Goal: Task Accomplishment & Management: Use online tool/utility

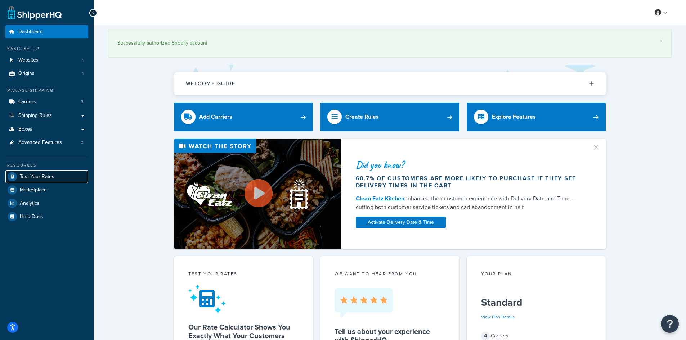
click at [46, 174] on span "Test Your Rates" at bounding box center [37, 177] width 35 height 6
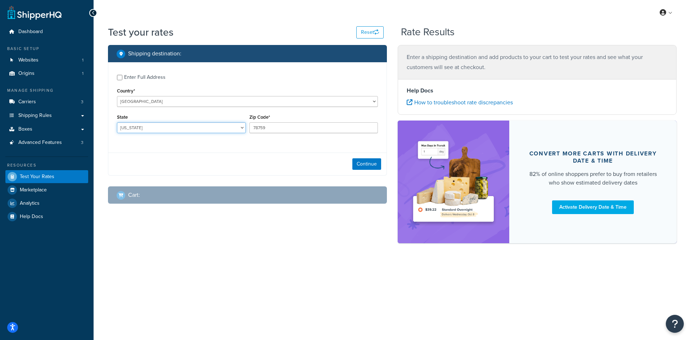
click at [140, 128] on select "[US_STATE] [US_STATE] [US_STATE] [US_STATE] [US_STATE] Armed Forces Americas Ar…" at bounding box center [181, 127] width 129 height 11
select select "IN"
click at [117, 122] on select "[US_STATE] [US_STATE] [US_STATE] [US_STATE] [US_STATE] Armed Forces Americas Ar…" at bounding box center [181, 127] width 129 height 11
click at [293, 124] on input "78759" at bounding box center [313, 127] width 129 height 11
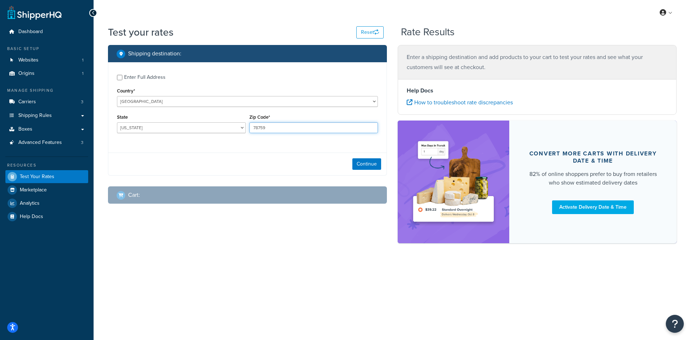
click at [257, 129] on input "78759" at bounding box center [313, 127] width 129 height 11
type input "46804"
click at [353, 164] on button "Continue" at bounding box center [366, 164] width 29 height 12
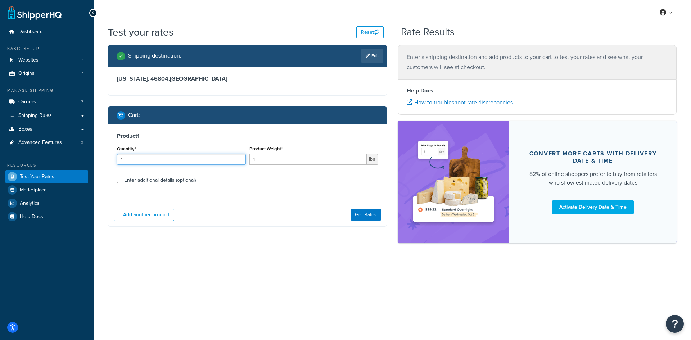
click at [185, 161] on input "1" at bounding box center [181, 159] width 129 height 11
type input "100"
paste input "8.45"
type input "8.45"
click at [373, 214] on button "Get Rates" at bounding box center [366, 215] width 31 height 12
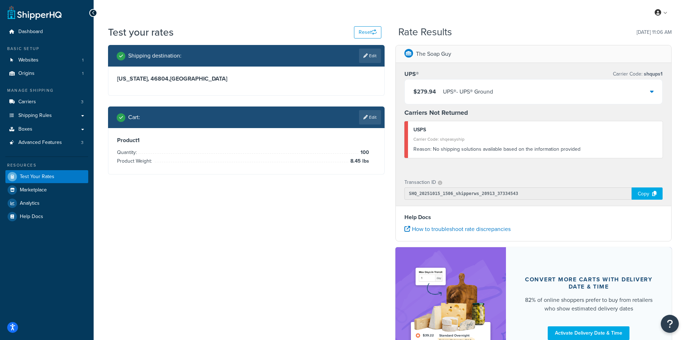
click at [487, 96] on div "UPS® - UPS® Ground" at bounding box center [468, 92] width 50 height 10
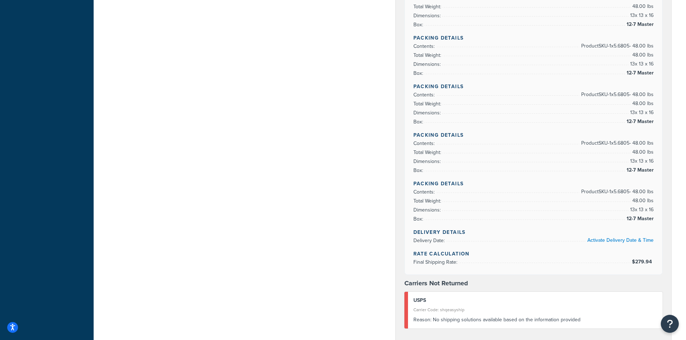
scroll to position [828, 0]
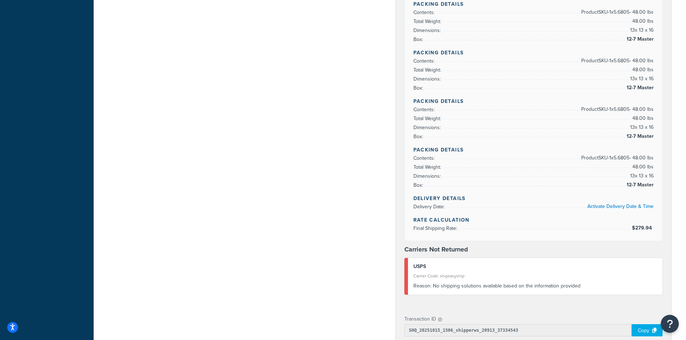
click at [635, 180] on span "13 x 13 x 16" at bounding box center [640, 176] width 25 height 9
click at [636, 131] on span "13 x 13 x 16" at bounding box center [640, 127] width 25 height 9
click at [637, 78] on span "13 x 13 x 16" at bounding box center [640, 79] width 25 height 9
click at [643, 26] on span "48.00 lbs" at bounding box center [641, 21] width 23 height 9
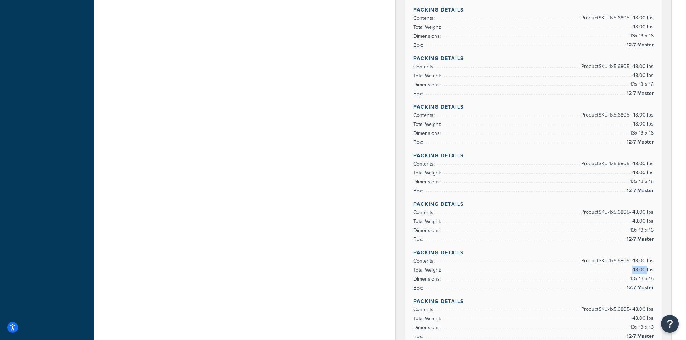
scroll to position [576, 0]
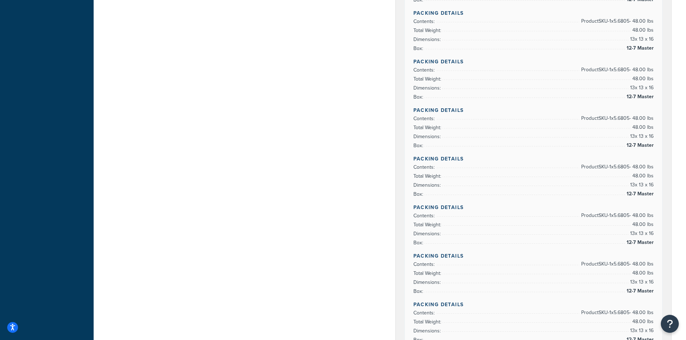
click at [632, 221] on span "48.00 lbs" at bounding box center [641, 224] width 23 height 9
click at [633, 168] on span "Product SKU-1 x 5.6805 - 48.00 lbs" at bounding box center [616, 167] width 74 height 9
click at [630, 135] on span "13 x 13 x 16" at bounding box center [640, 136] width 25 height 9
click at [631, 83] on span "48.00 lbs" at bounding box center [641, 79] width 23 height 9
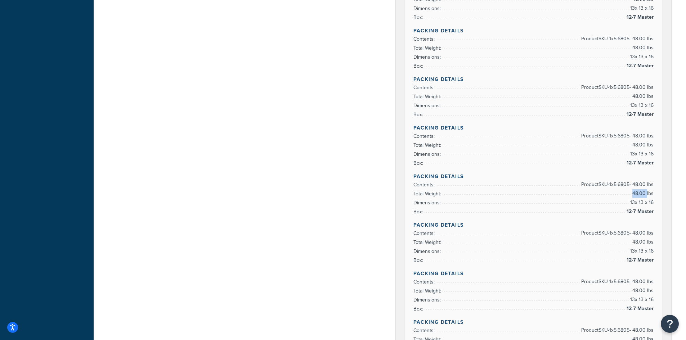
scroll to position [432, 0]
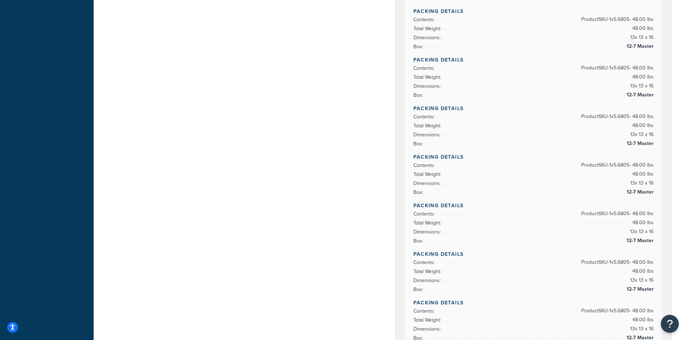
click at [638, 35] on span "13 x 13 x 16" at bounding box center [640, 37] width 25 height 9
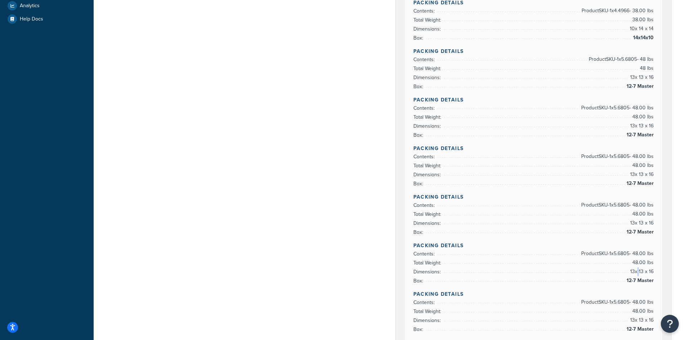
scroll to position [180, 0]
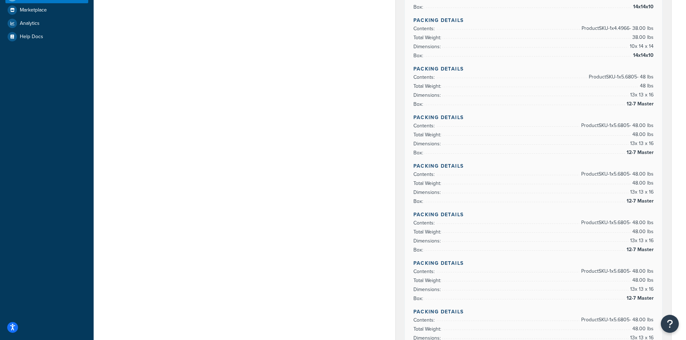
click at [640, 234] on span "48.00 lbs" at bounding box center [641, 231] width 23 height 9
click at [639, 183] on span "48.00 lbs" at bounding box center [641, 183] width 23 height 9
click at [635, 142] on span "13 x 13 x 16" at bounding box center [640, 143] width 25 height 9
drag, startPoint x: 633, startPoint y: 100, endPoint x: 642, endPoint y: 63, distance: 37.6
click at [633, 97] on ul "Contents: Product SKU-1 x 5.6805 - 48 lbs Total Weight: 48 lbs Dimensions: 13 x…" at bounding box center [533, 91] width 240 height 36
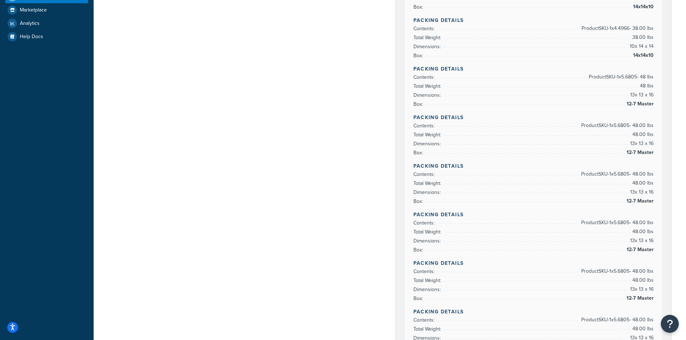
click at [644, 45] on span "10 x 14 x 14" at bounding box center [641, 46] width 26 height 9
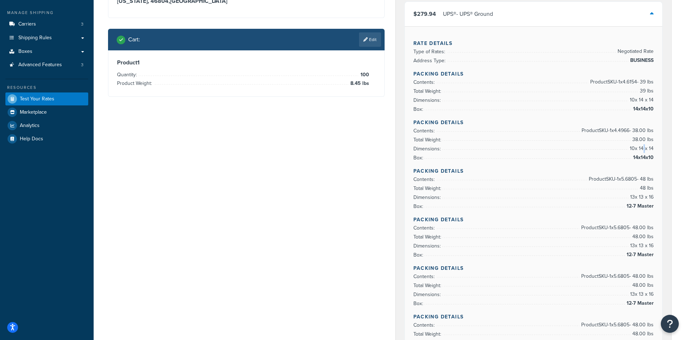
scroll to position [36, 0]
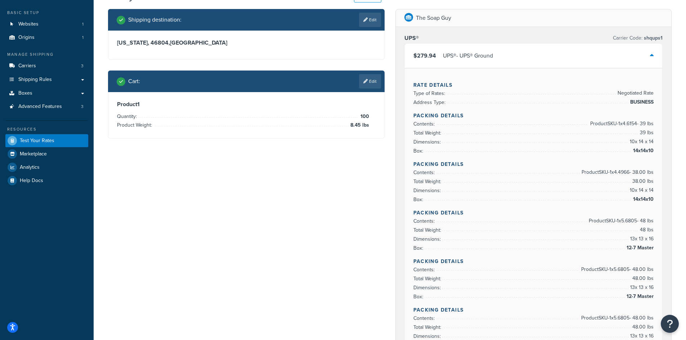
click at [625, 133] on li "Total Weight: 39 lbs" at bounding box center [533, 132] width 240 height 9
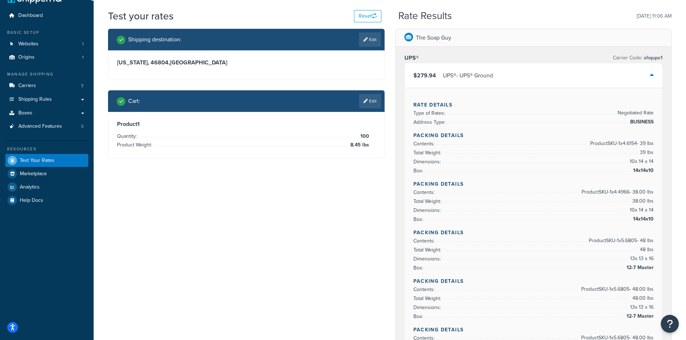
scroll to position [0, 0]
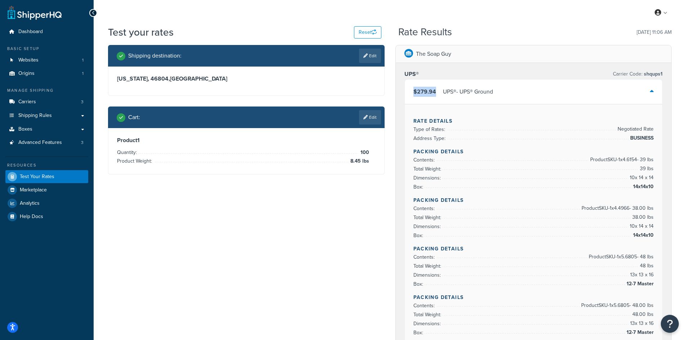
copy span "$279.94"
drag, startPoint x: 437, startPoint y: 91, endPoint x: 410, endPoint y: 94, distance: 27.2
click at [410, 94] on div "$279.94 UPS® - UPS® Ground" at bounding box center [534, 92] width 258 height 24
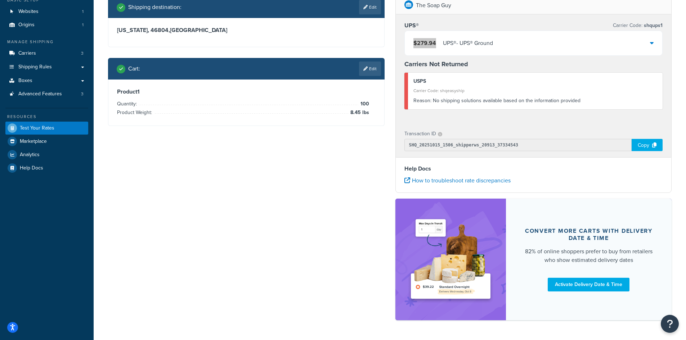
scroll to position [36, 0]
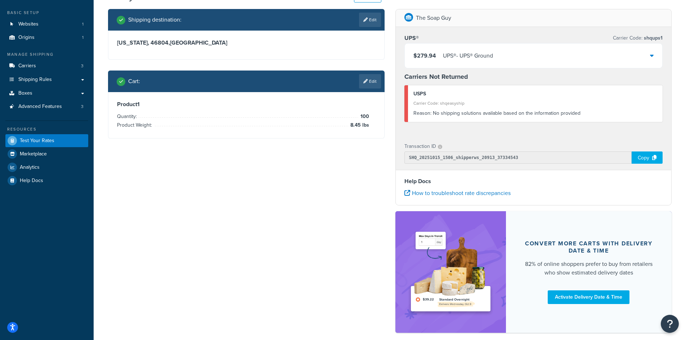
click at [646, 53] on div "$279.94 UPS® - UPS® Ground" at bounding box center [534, 56] width 258 height 24
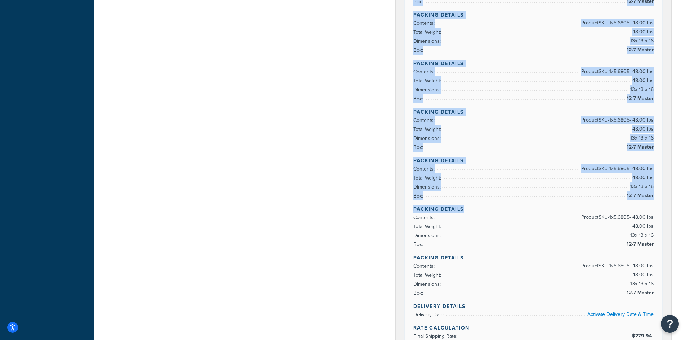
scroll to position [828, 0]
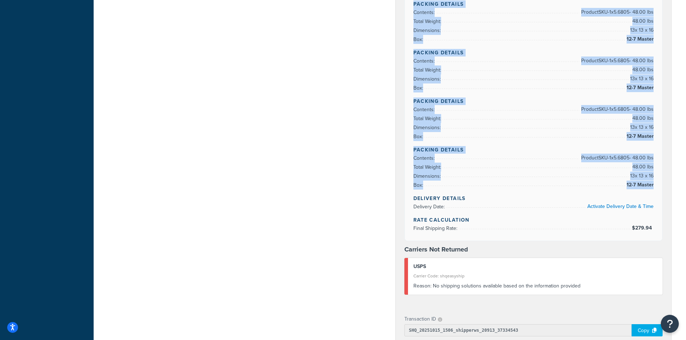
copy div "Packing Details Contents: Product SKU-1 x 4.6154 - 39 lbs Total Weight: 39 lbs …"
drag, startPoint x: 411, startPoint y: 114, endPoint x: 653, endPoint y: 184, distance: 251.3
